Goal: Task Accomplishment & Management: Manage account settings

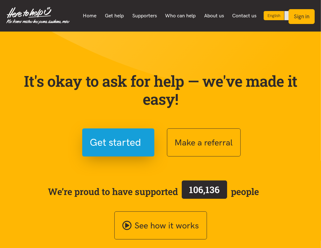
click at [305, 17] on button "Sign in" at bounding box center [302, 16] width 26 height 15
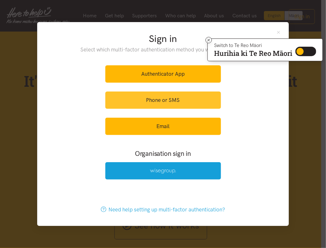
click at [165, 102] on link "Phone or SMS" at bounding box center [163, 99] width 116 height 17
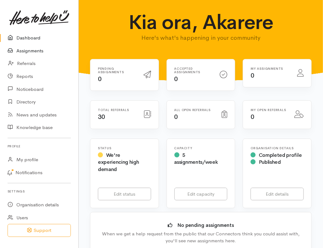
click at [35, 50] on link "Assignments" at bounding box center [39, 50] width 78 height 13
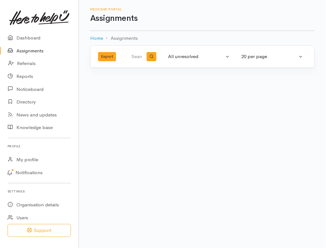
click at [39, 49] on link "Assignments" at bounding box center [39, 50] width 78 height 13
